Goal: Task Accomplishment & Management: Manage account settings

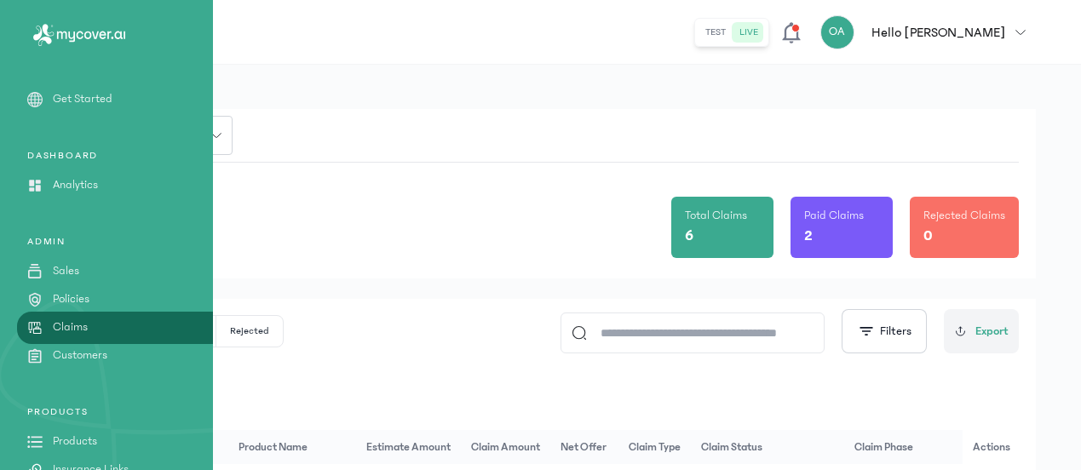
scroll to position [359, 0]
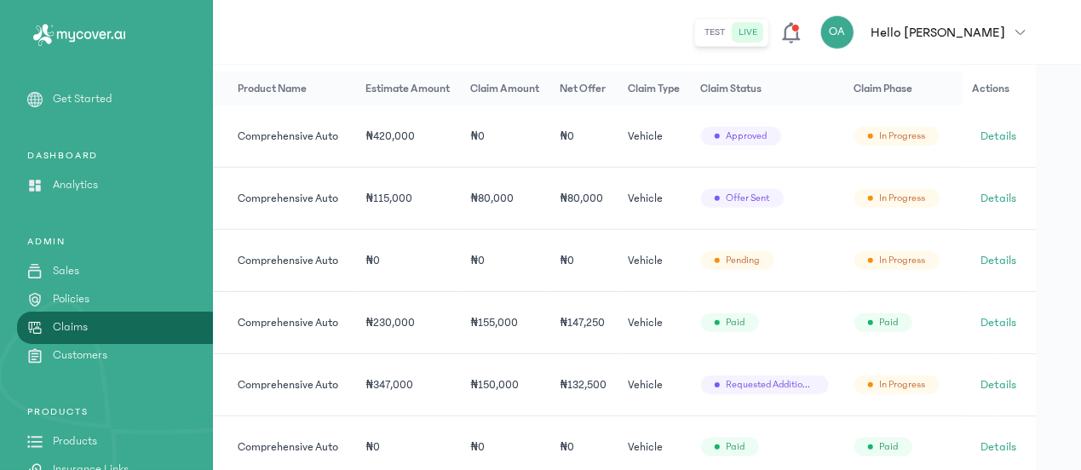
click at [77, 299] on p "Policies" at bounding box center [71, 300] width 37 height 18
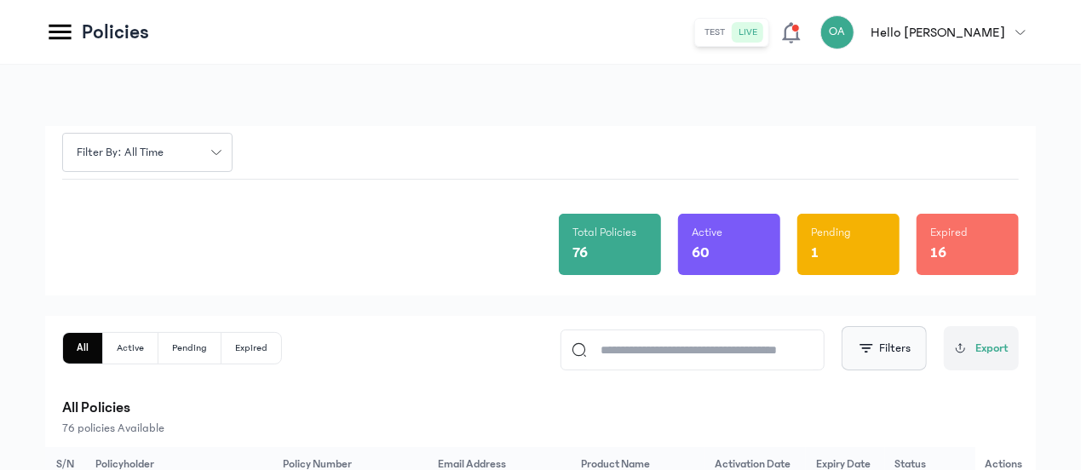
click at [872, 350] on span "button" at bounding box center [866, 348] width 17 height 17
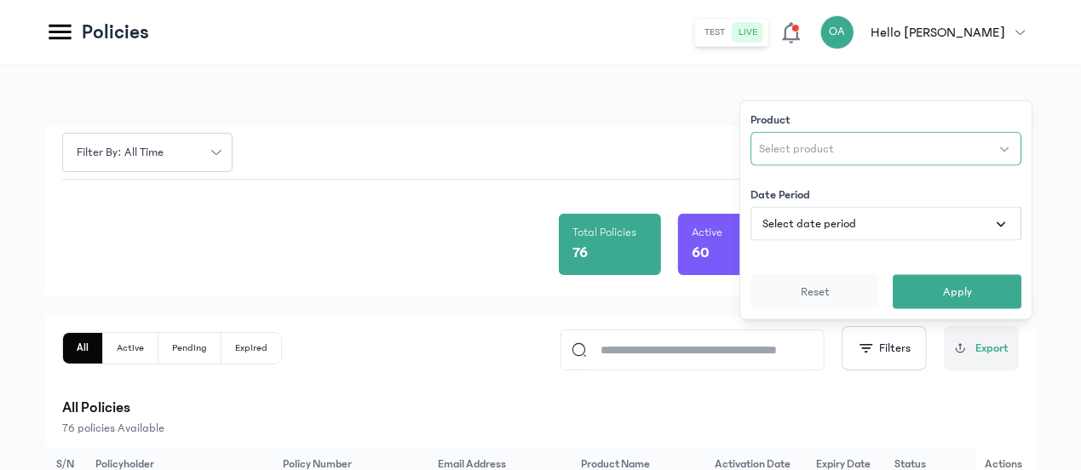
click at [804, 146] on span "Select product" at bounding box center [796, 149] width 75 height 17
click at [687, 180] on div "Total Policies 76 Active 60 Pending 1 Expired 16" at bounding box center [540, 238] width 957 height 116
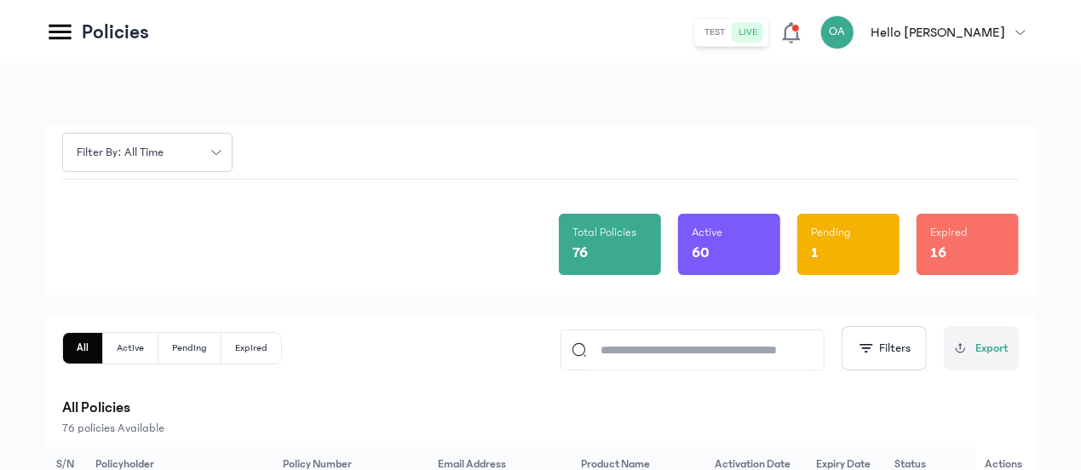
click at [373, 362] on div "All Active Pending Expired Filters Export" at bounding box center [540, 348] width 957 height 44
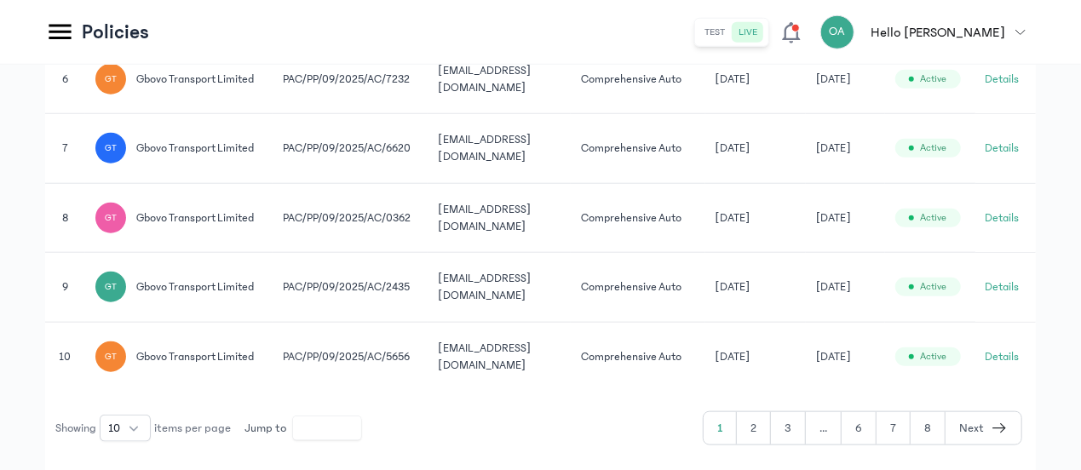
scroll to position [841, 0]
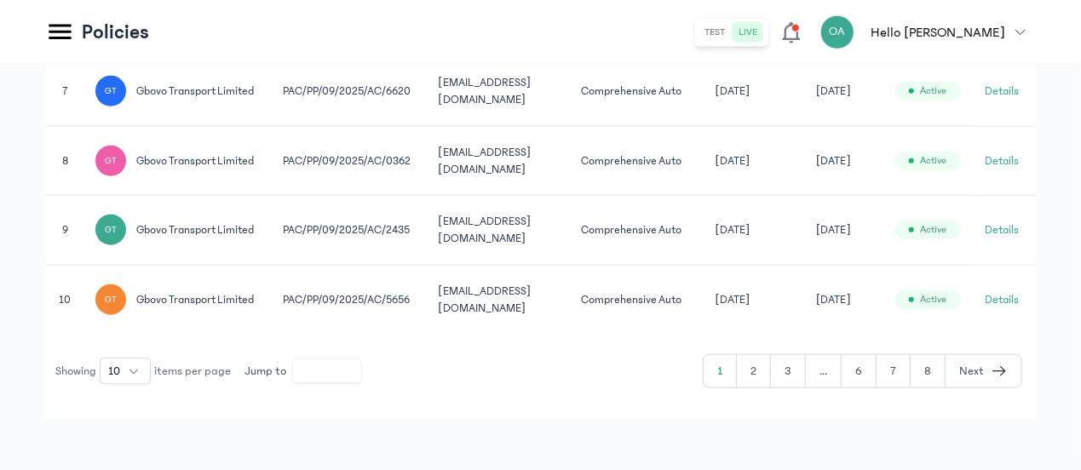
click at [864, 363] on button "6" at bounding box center [859, 371] width 35 height 32
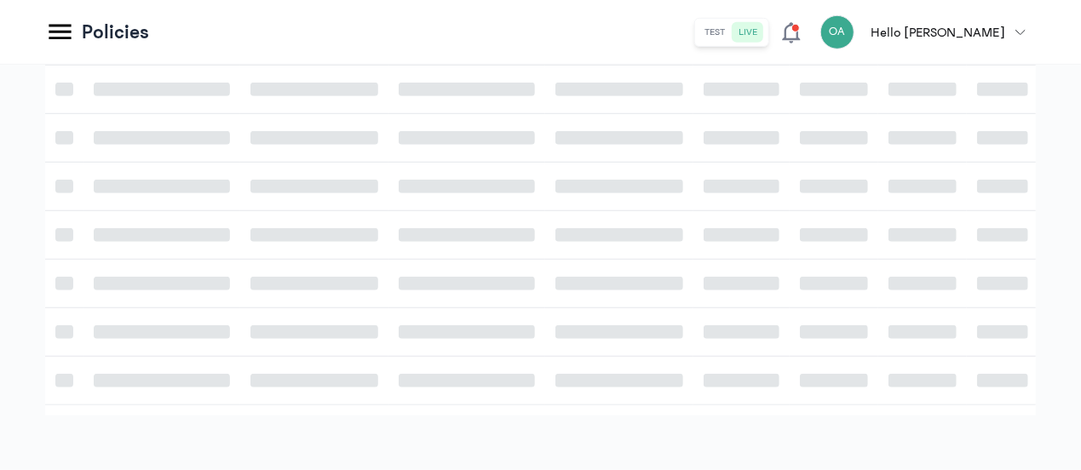
scroll to position [841, 0]
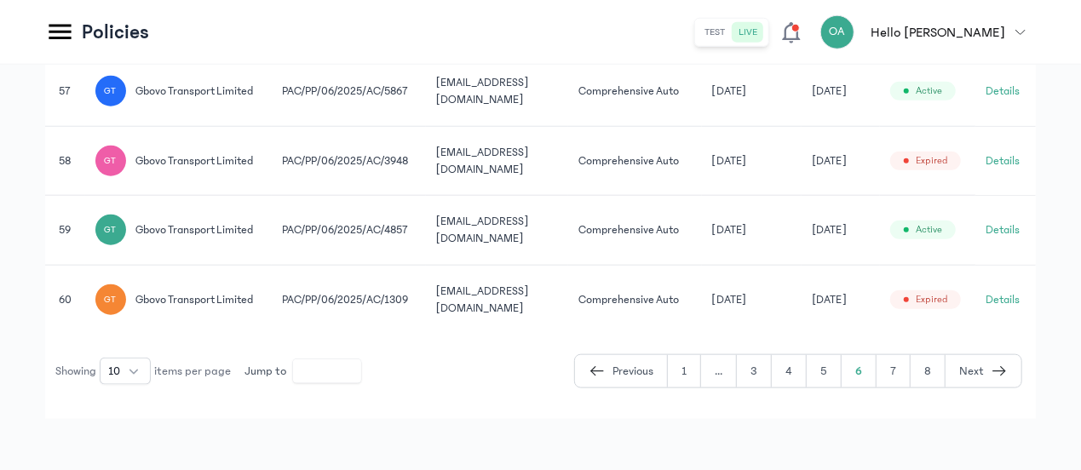
click at [891, 370] on button "7" at bounding box center [894, 371] width 34 height 32
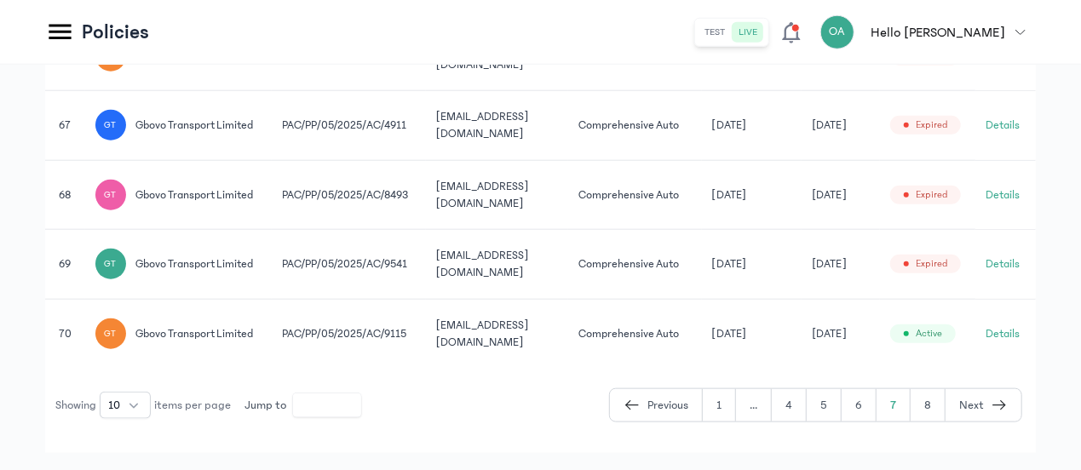
scroll to position [841, 0]
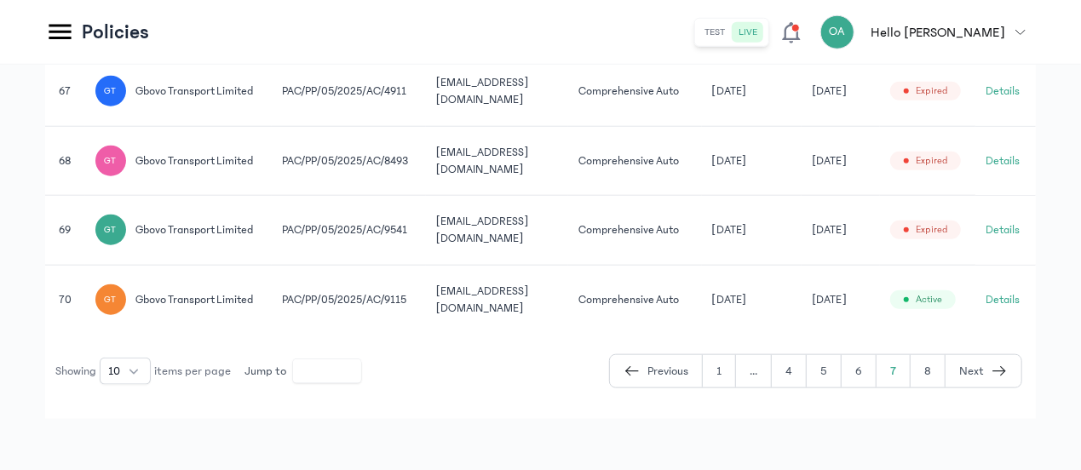
click at [932, 364] on button "8" at bounding box center [928, 371] width 35 height 32
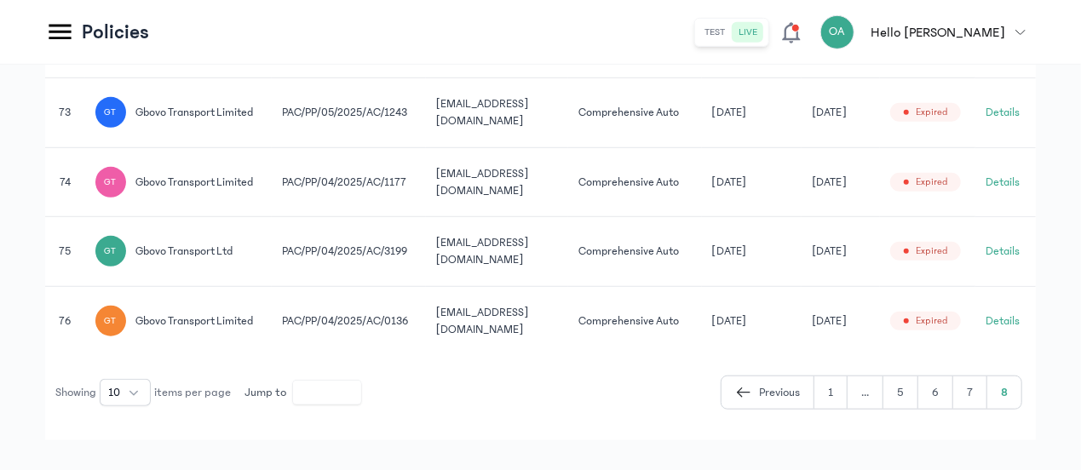
scroll to position [564, 0]
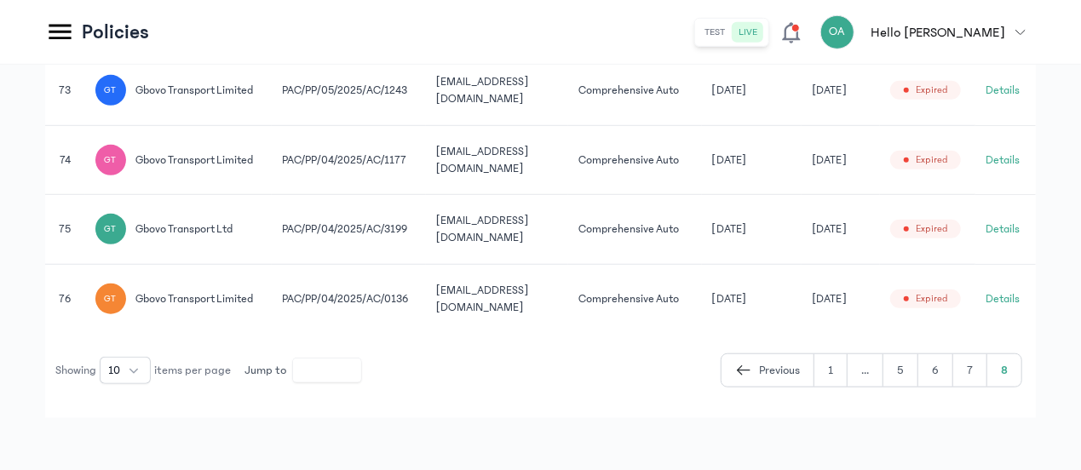
click at [934, 375] on button "6" at bounding box center [936, 370] width 35 height 32
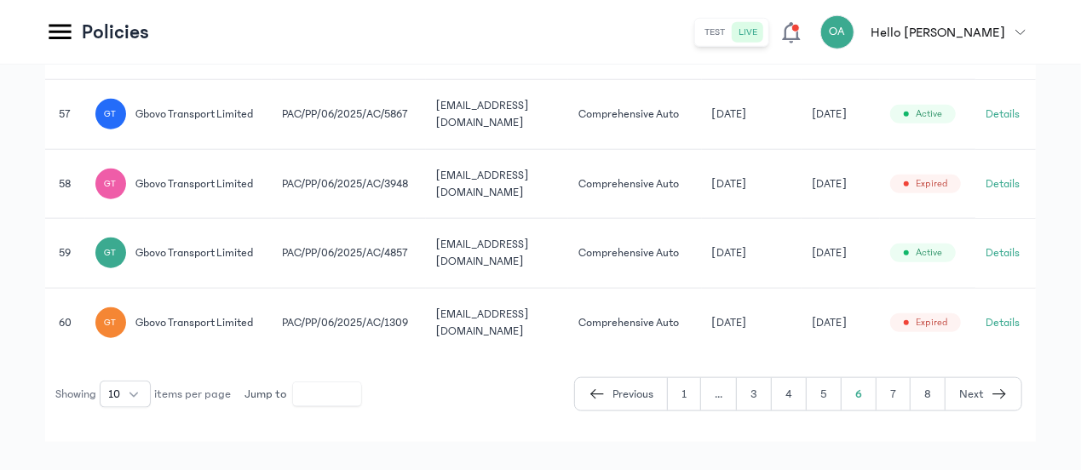
scroll to position [837, 0]
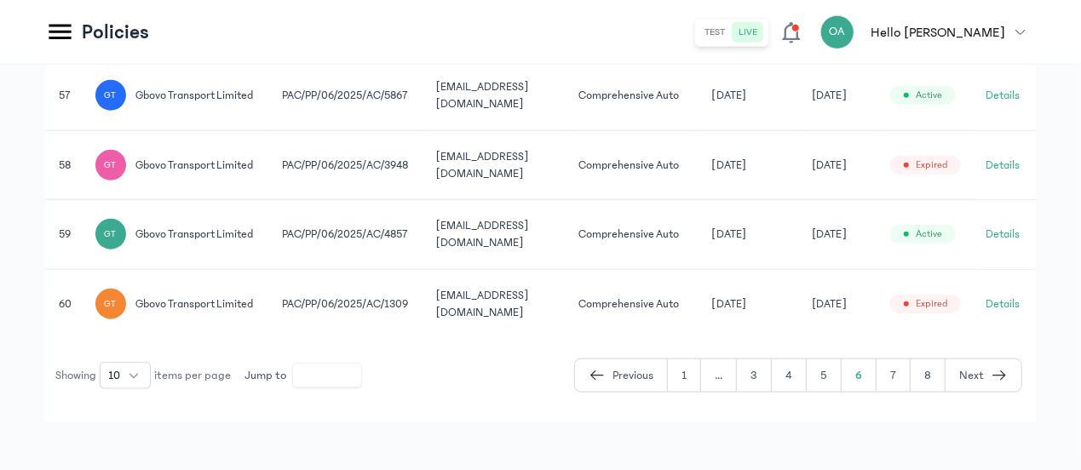
click at [835, 370] on button "5" at bounding box center [824, 376] width 35 height 32
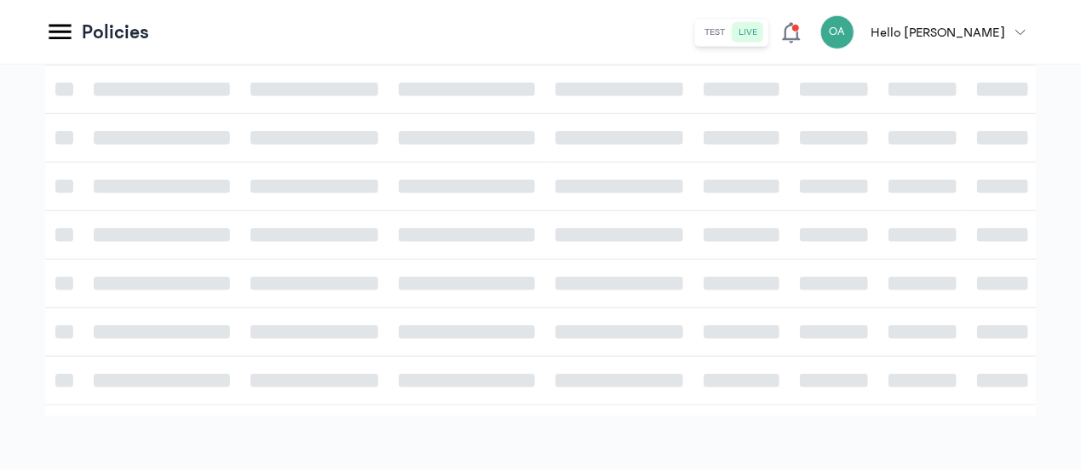
scroll to position [837, 0]
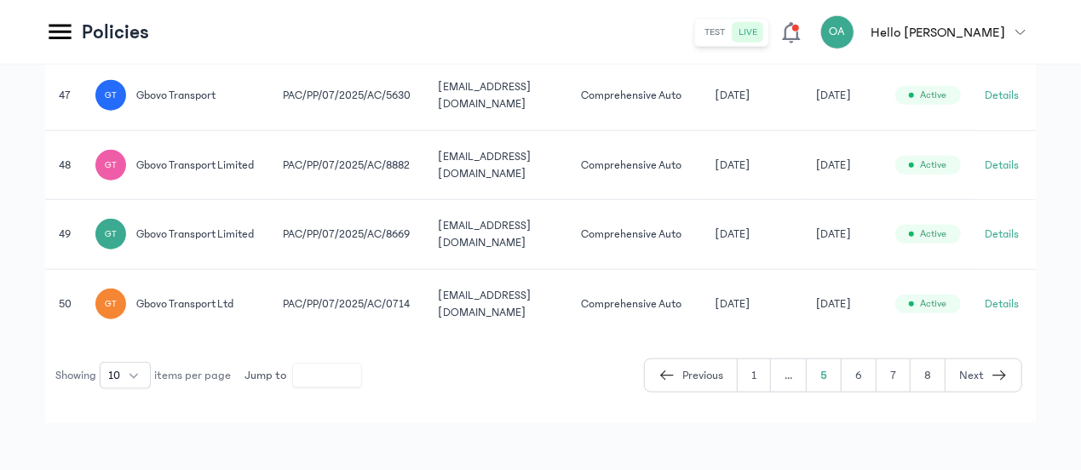
click at [1007, 301] on button "Details" at bounding box center [1003, 304] width 34 height 17
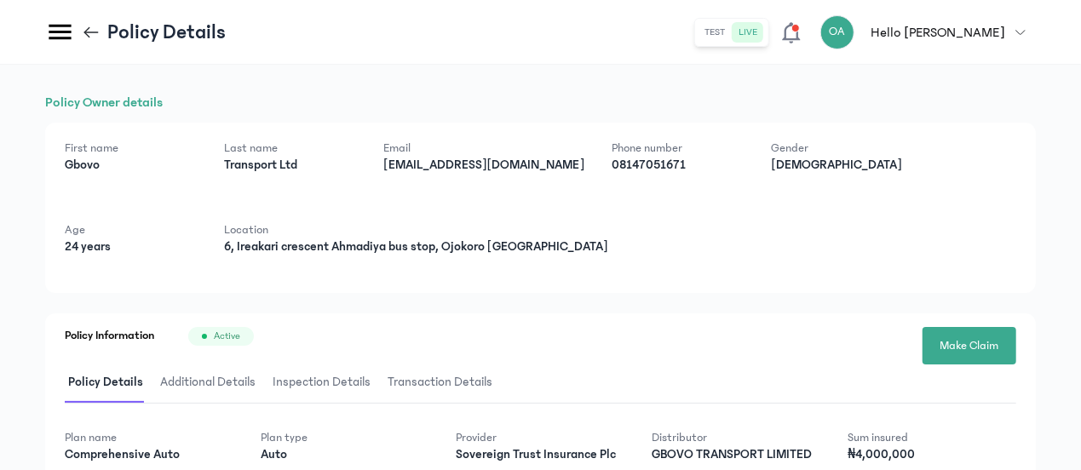
click at [662, 268] on div "First name [PERSON_NAME] Last name Transport Ltd Email [EMAIL_ADDRESS][DOMAIN_N…" at bounding box center [540, 208] width 991 height 170
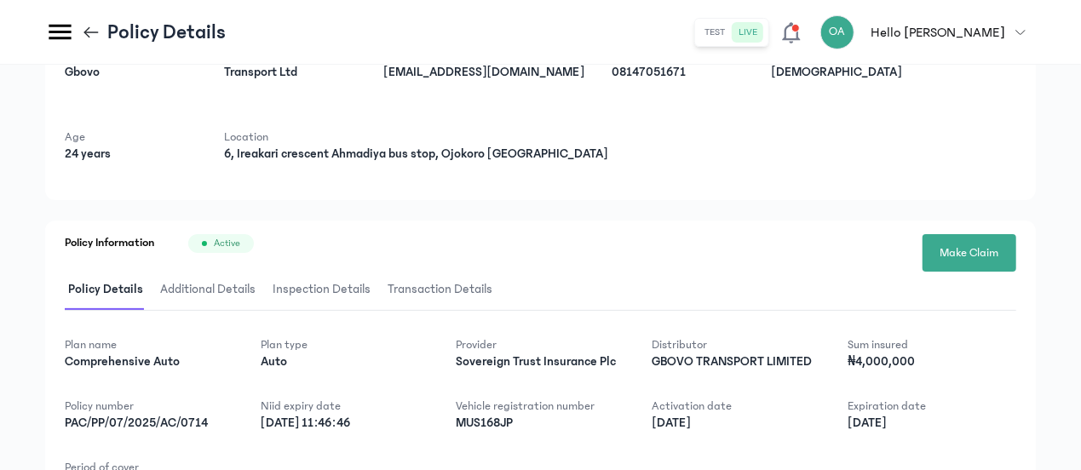
scroll to position [97, 0]
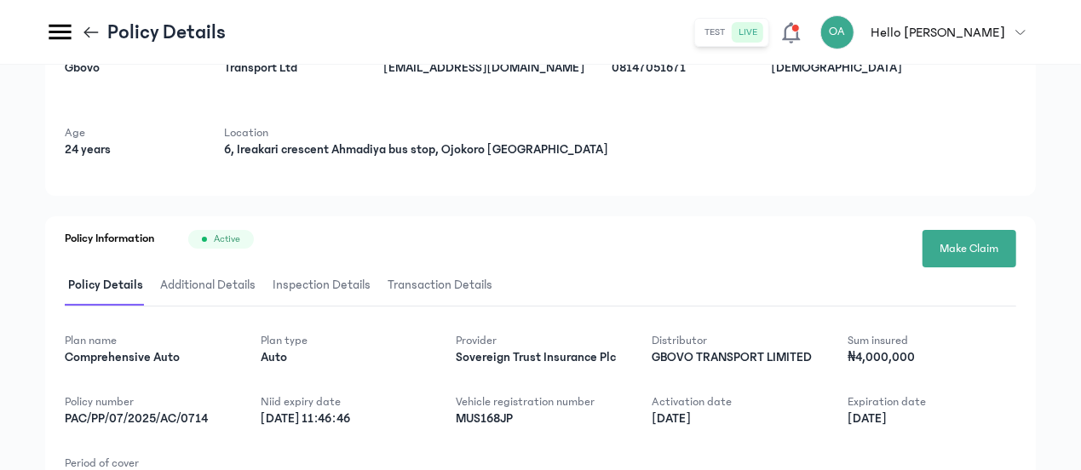
click at [95, 31] on icon at bounding box center [91, 32] width 19 height 19
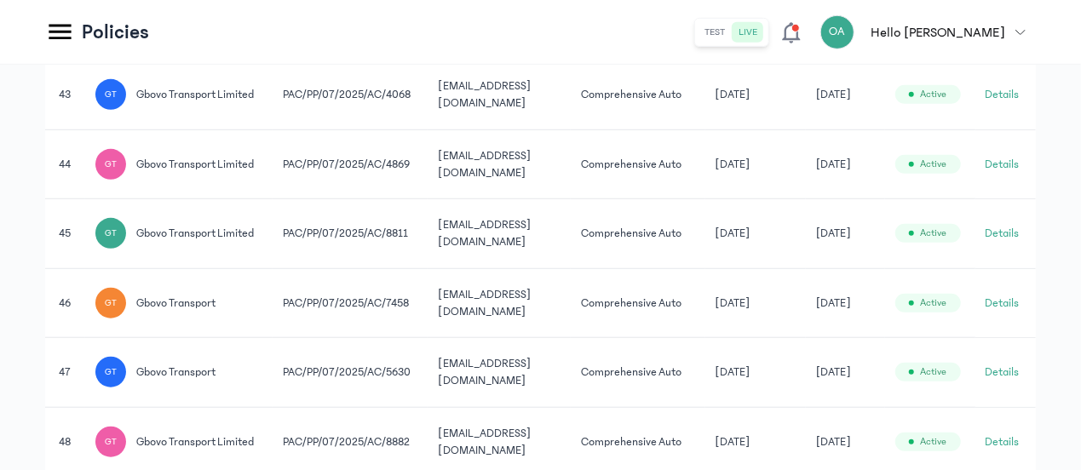
scroll to position [562, 0]
click at [60, 25] on icon at bounding box center [60, 32] width 22 height 15
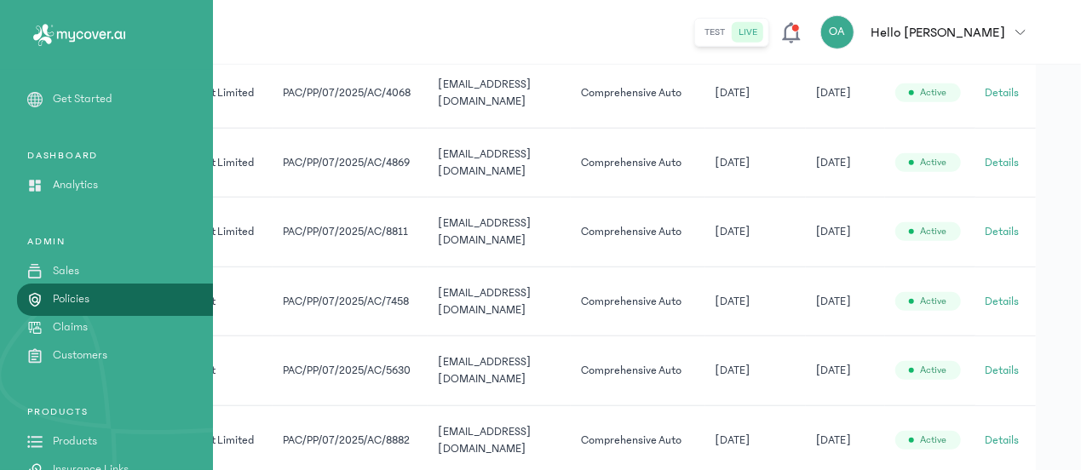
click at [505, 338] on td "[EMAIL_ADDRESS][DOMAIN_NAME]" at bounding box center [499, 372] width 143 height 70
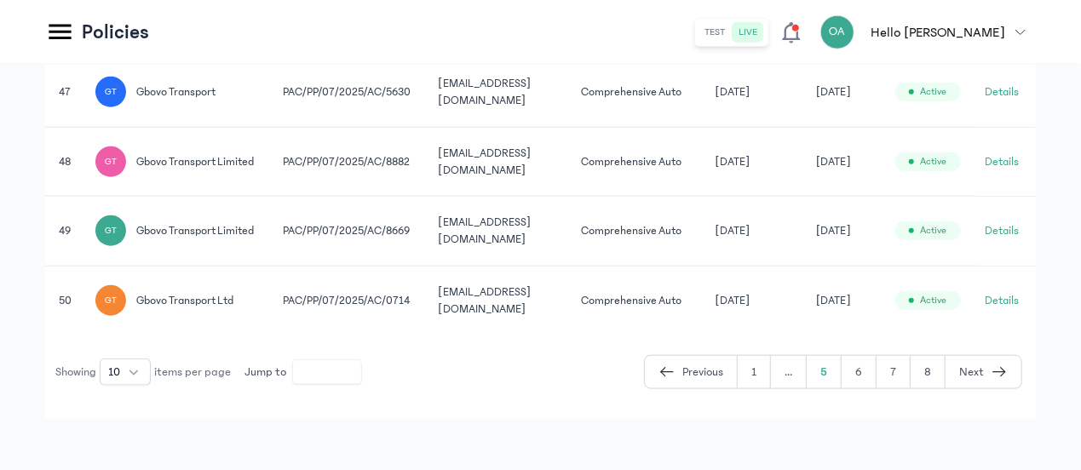
scroll to position [841, 0]
click at [752, 368] on button "1" at bounding box center [754, 371] width 33 height 32
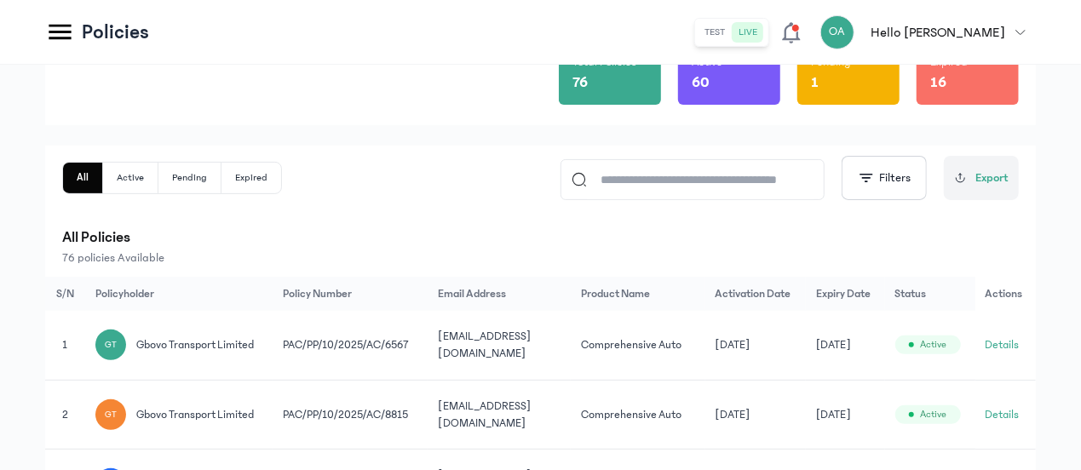
scroll to position [205, 0]
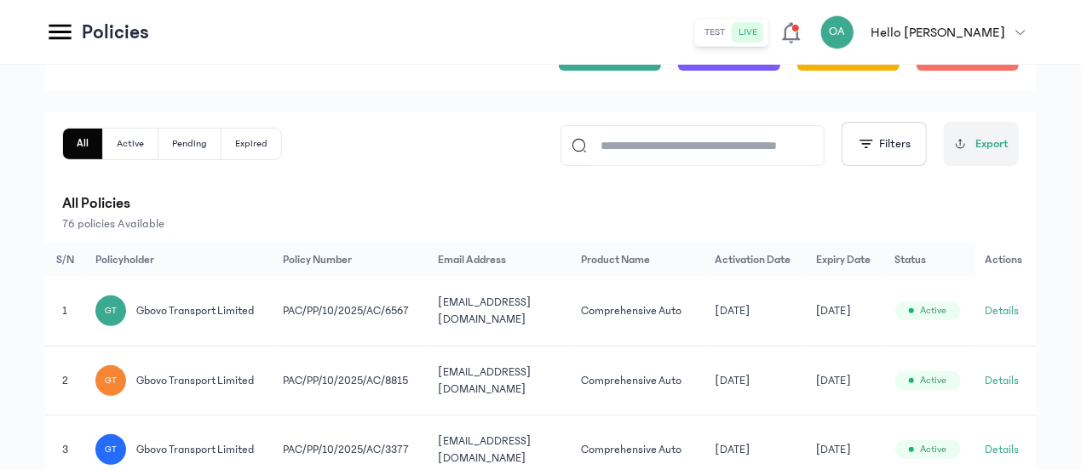
click at [1000, 374] on button "Details" at bounding box center [1003, 380] width 34 height 17
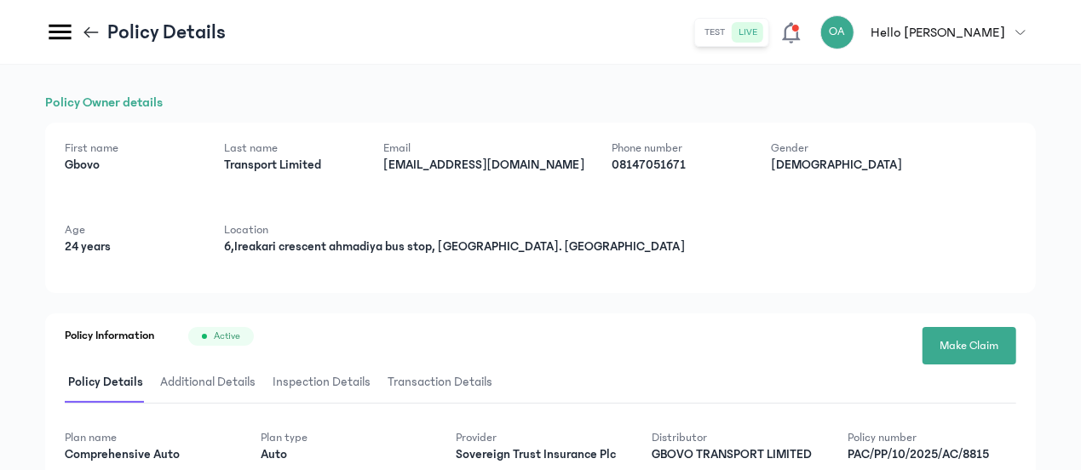
click at [774, 297] on div "Policy Owner details First name [PERSON_NAME] Last name Transport Limited Email…" at bounding box center [540, 391] width 991 height 599
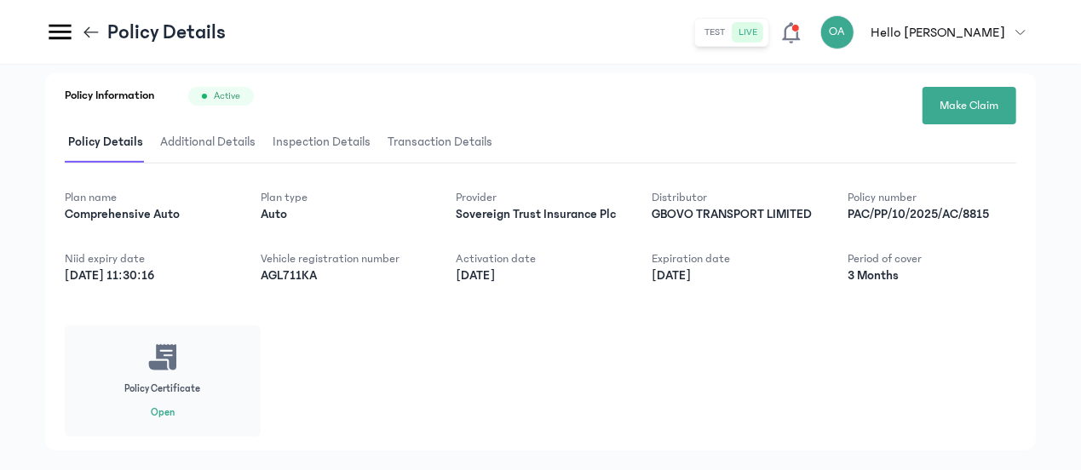
scroll to position [274, 0]
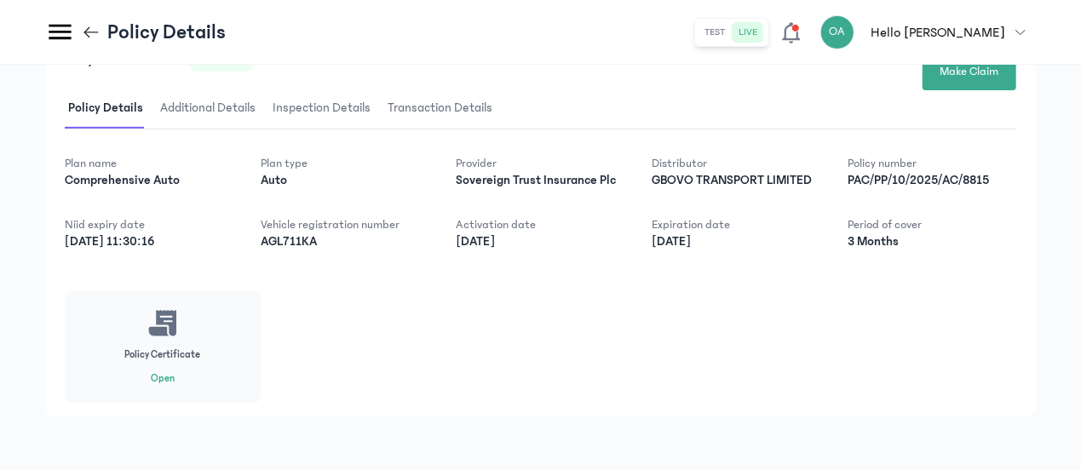
click at [94, 35] on icon at bounding box center [91, 32] width 19 height 19
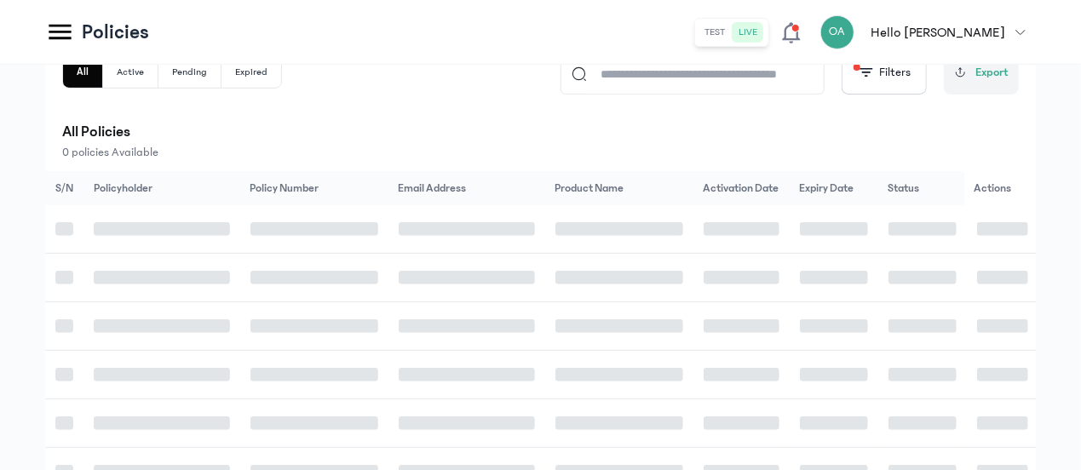
scroll to position [205, 0]
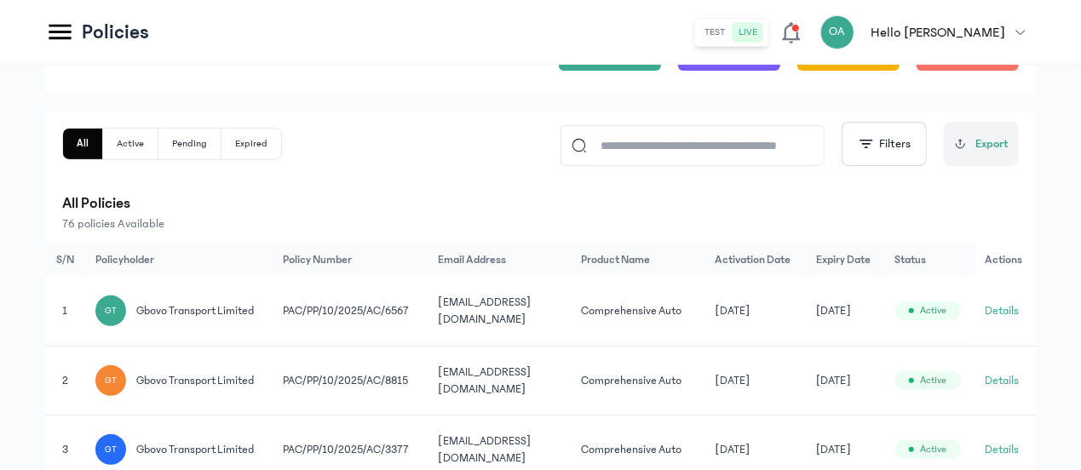
click at [58, 35] on icon at bounding box center [60, 32] width 30 height 30
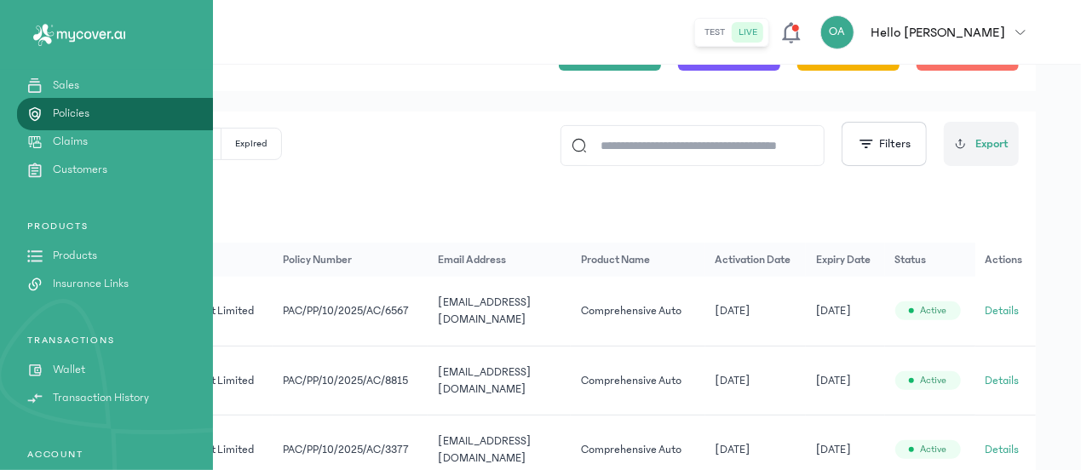
scroll to position [261, 0]
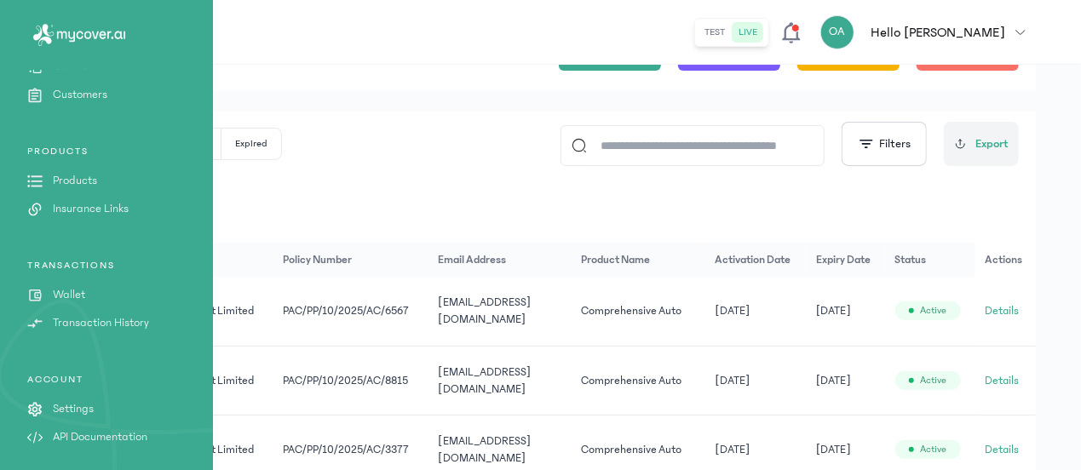
click at [85, 291] on p "Wallet" at bounding box center [69, 295] width 32 height 18
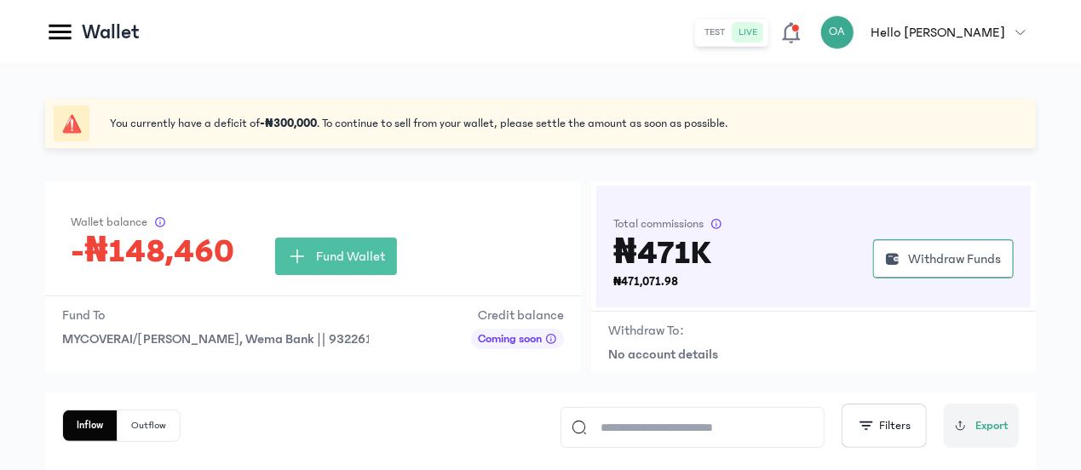
click at [53, 28] on icon at bounding box center [60, 32] width 30 height 30
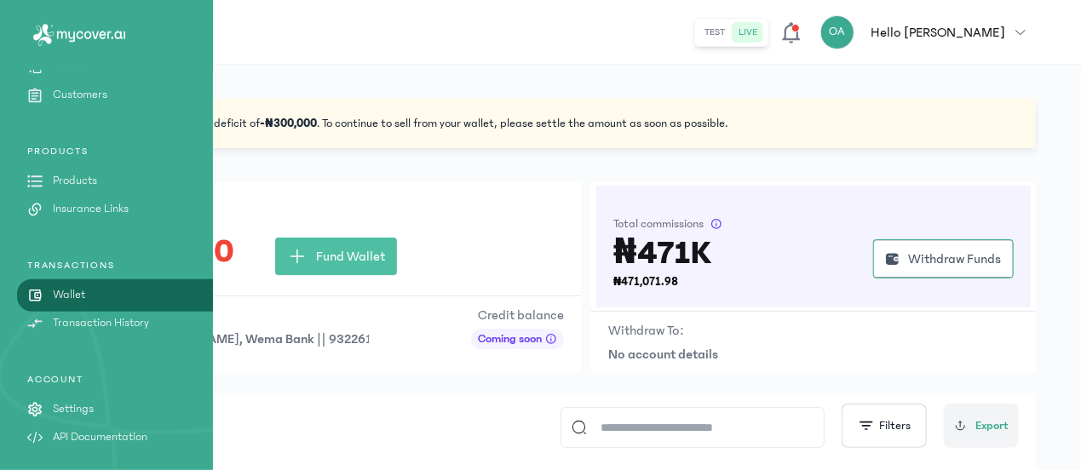
click at [82, 176] on p "Products" at bounding box center [75, 181] width 44 height 18
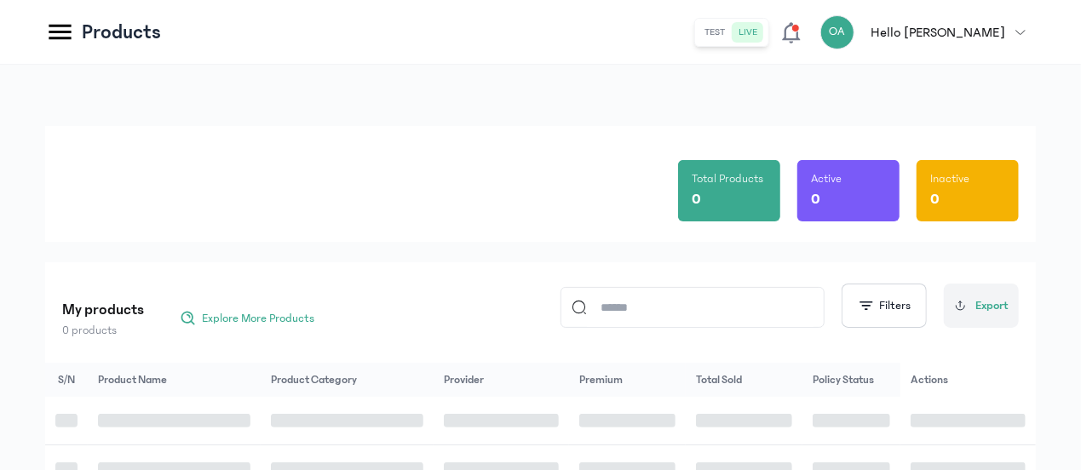
click at [198, 232] on div "Total Products 0 Active 0 Inactive 0" at bounding box center [540, 184] width 957 height 116
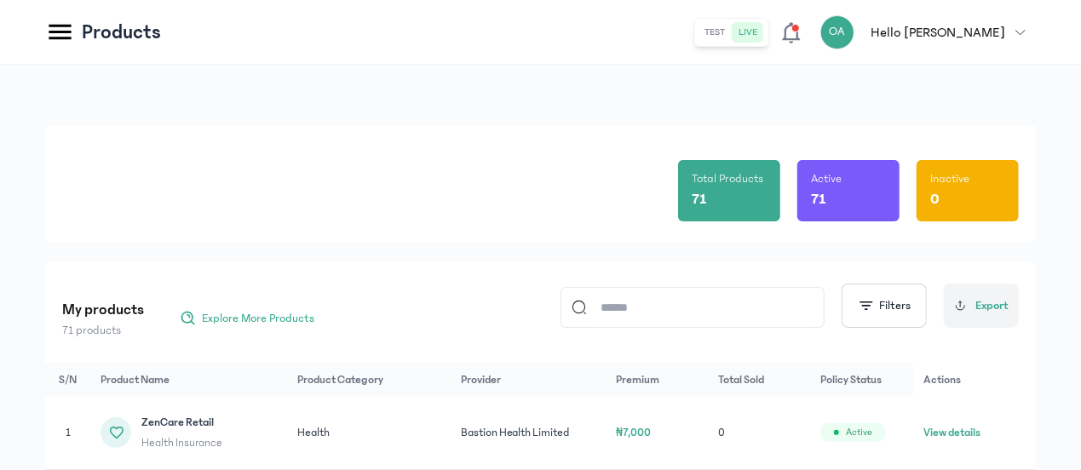
click at [58, 26] on icon at bounding box center [60, 32] width 22 height 15
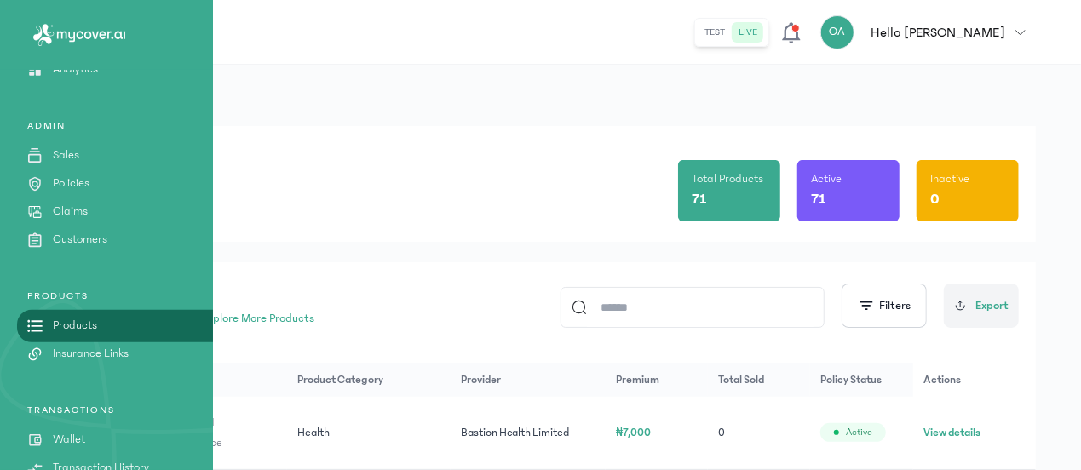
scroll to position [106, 0]
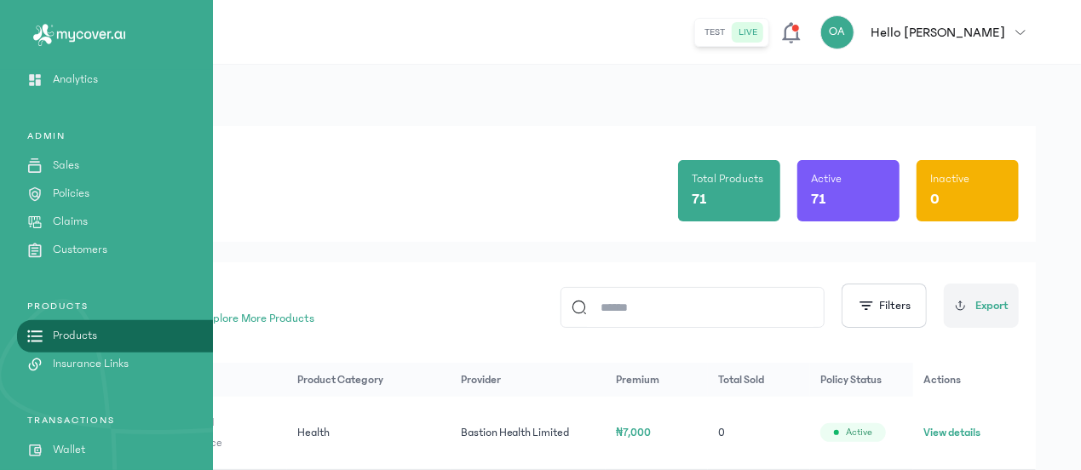
click at [101, 190] on link "Policies" at bounding box center [106, 194] width 213 height 18
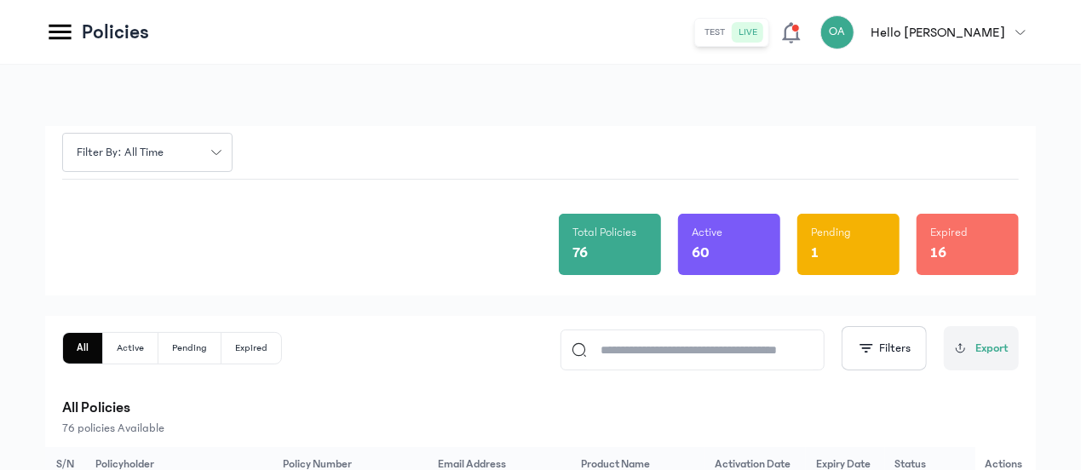
click at [244, 241] on div "Total Policies 76 Active 60 Pending 1 Expired 16" at bounding box center [540, 238] width 957 height 116
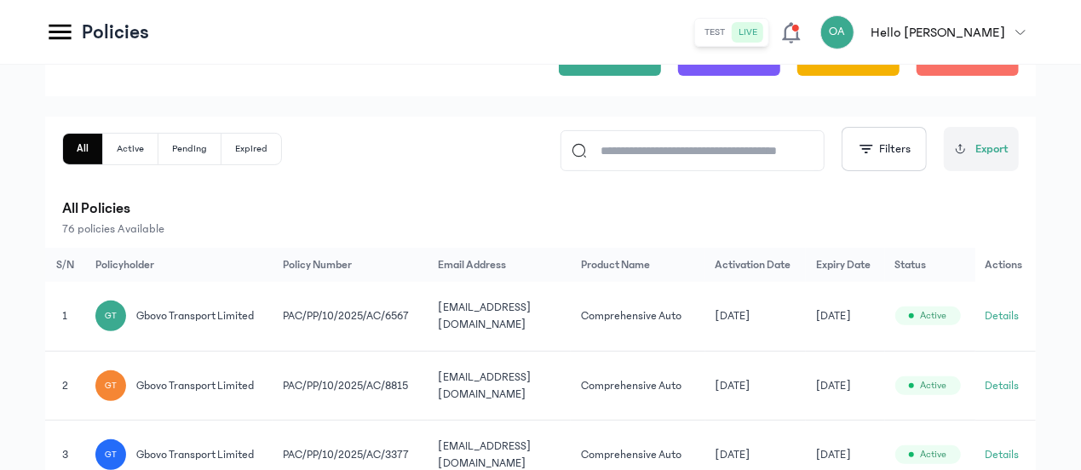
scroll to position [205, 0]
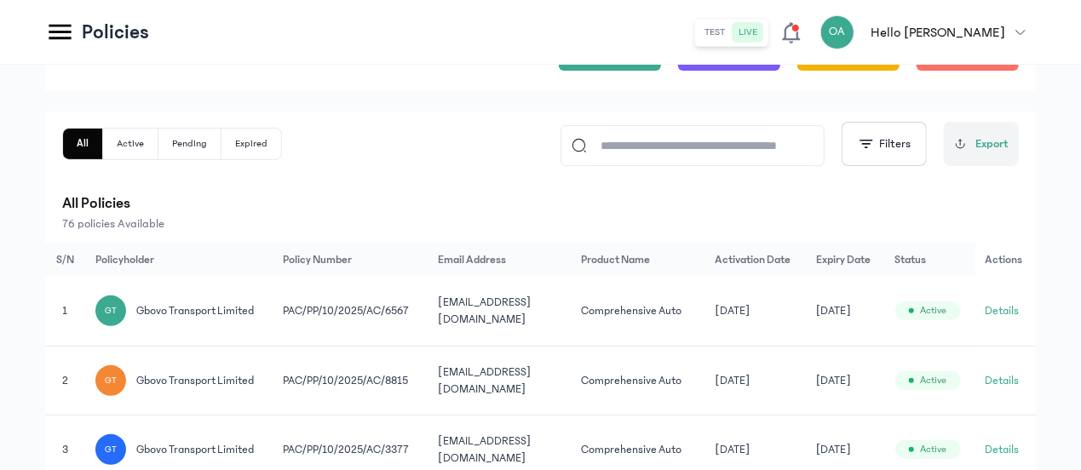
click at [1010, 379] on button "Details" at bounding box center [1003, 380] width 34 height 17
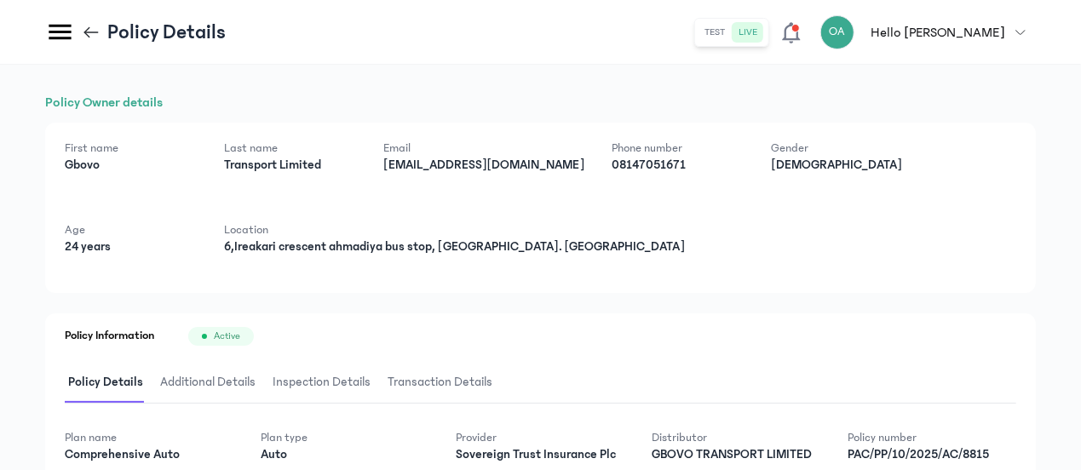
click at [692, 330] on div "Policy Information Active" at bounding box center [541, 336] width 952 height 19
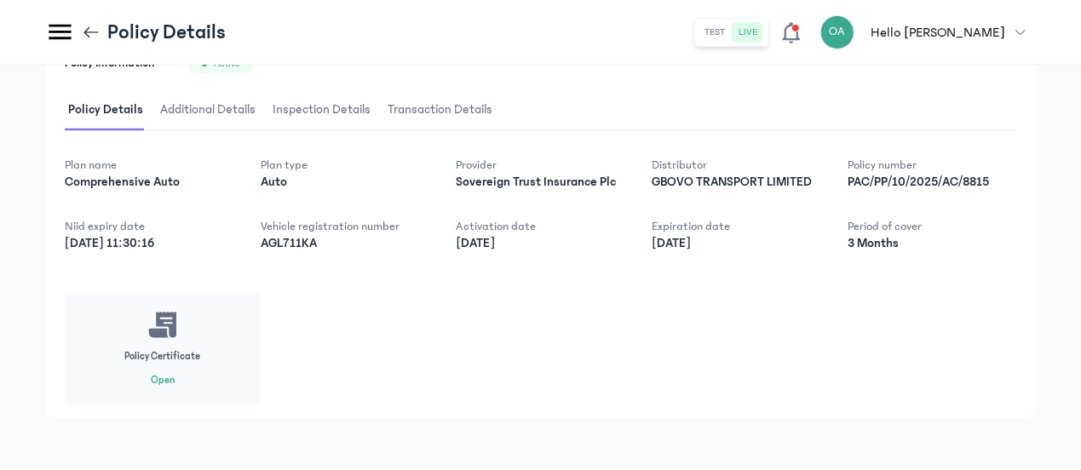
scroll to position [274, 0]
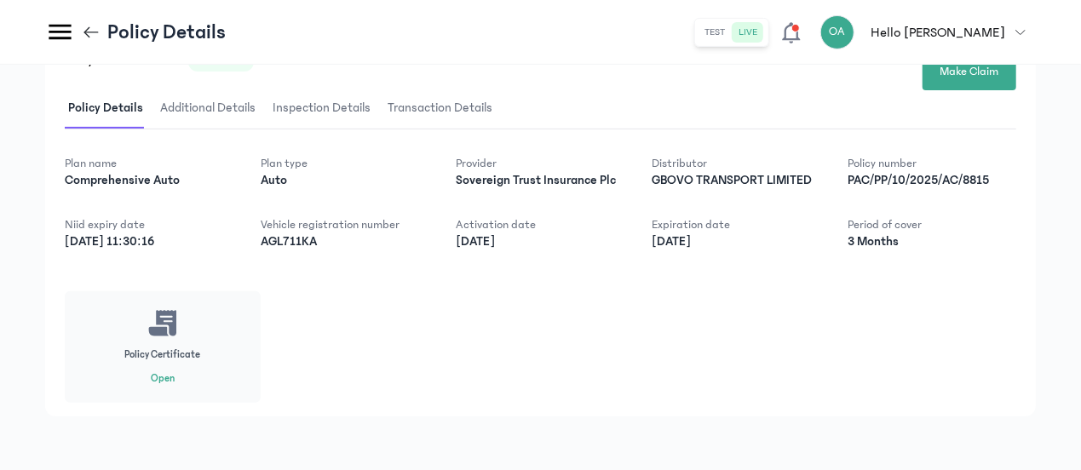
click at [419, 124] on span "Transaction Details" at bounding box center [440, 109] width 112 height 40
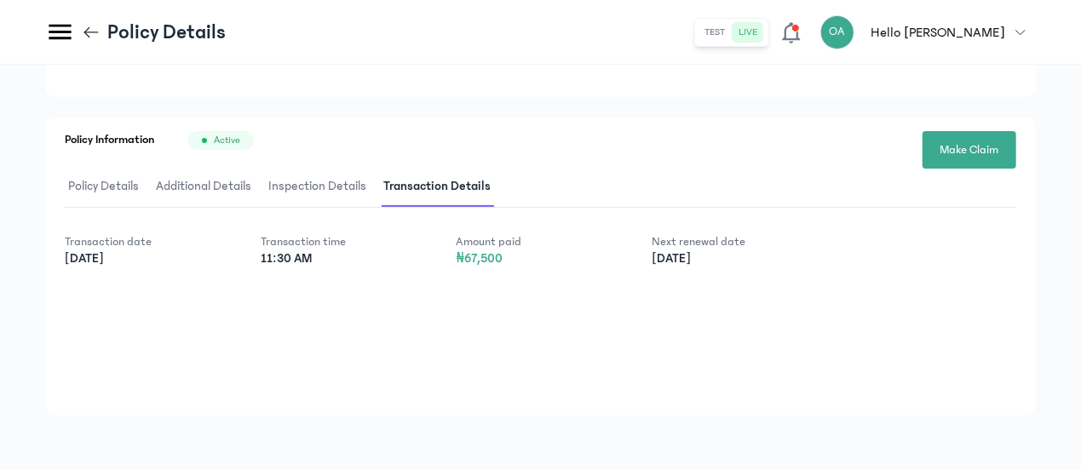
scroll to position [196, 0]
click at [87, 30] on icon at bounding box center [87, 31] width 6 height 11
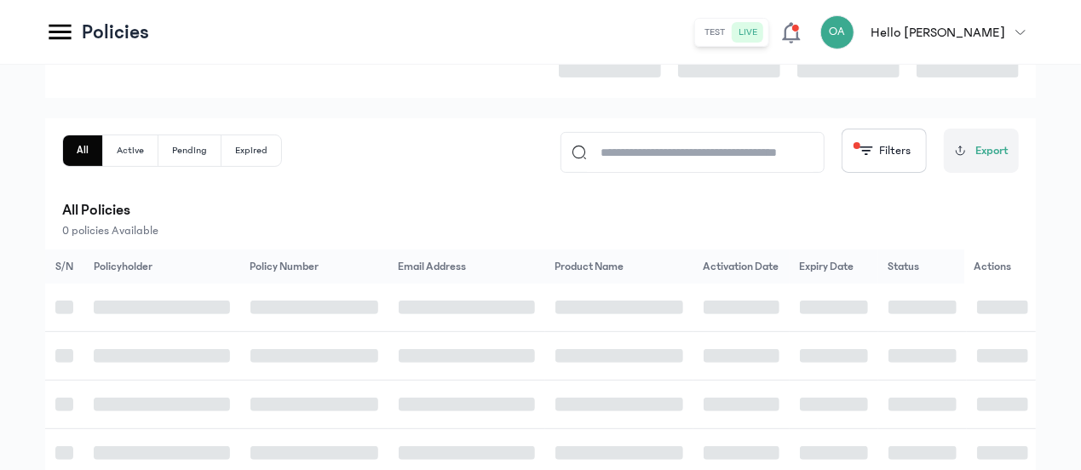
scroll to position [205, 0]
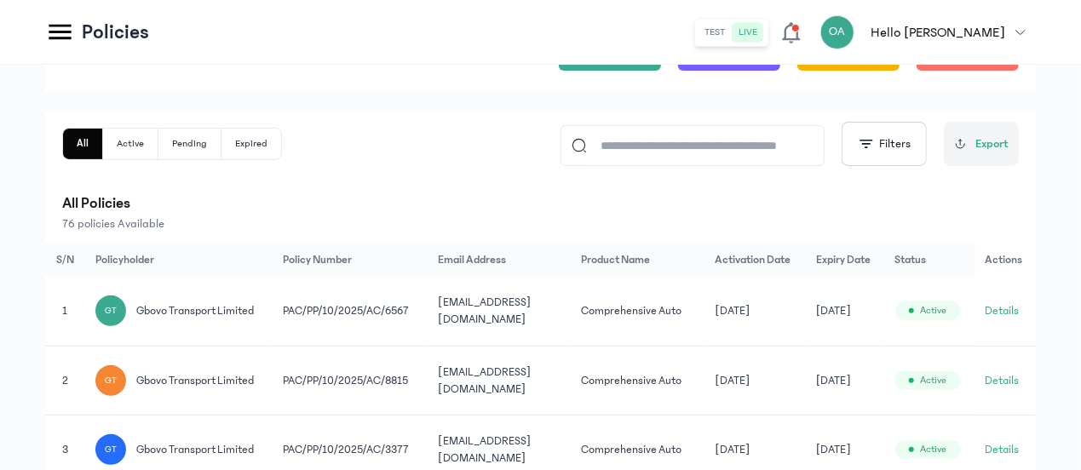
click at [395, 158] on div "All Active Pending Expired Filters Export" at bounding box center [540, 144] width 957 height 44
